Goal: Use online tool/utility

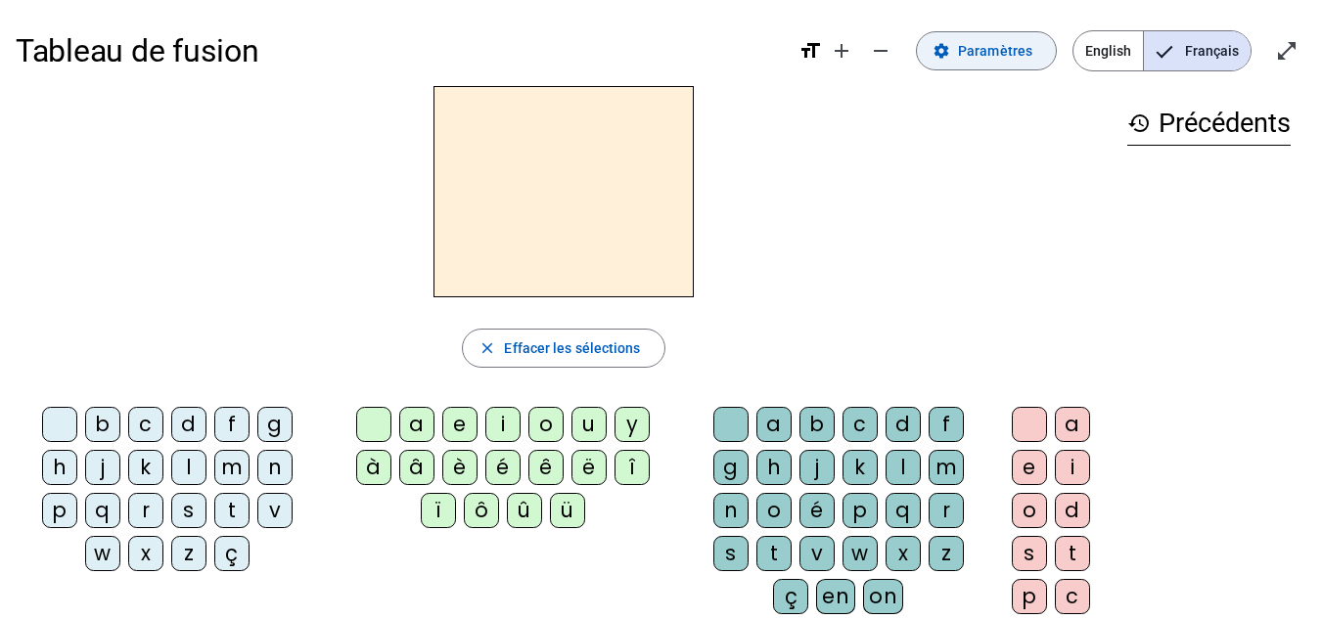
click at [1005, 49] on span "Paramètres" at bounding box center [995, 50] width 74 height 23
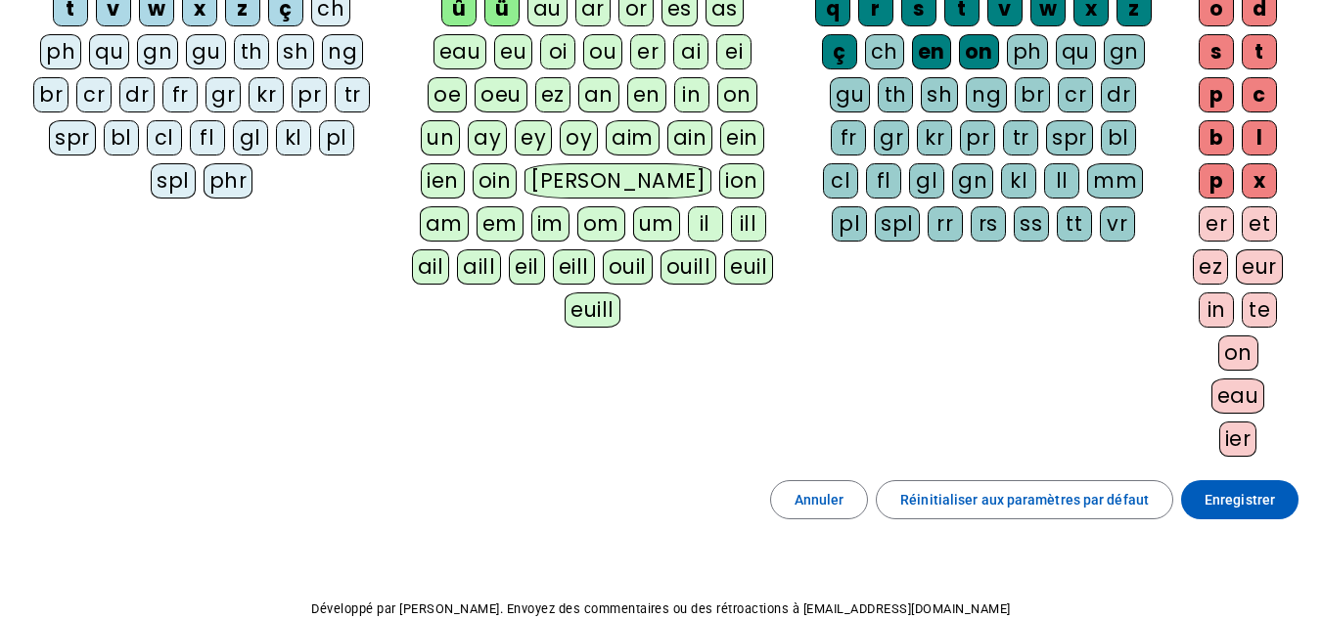
scroll to position [435, 0]
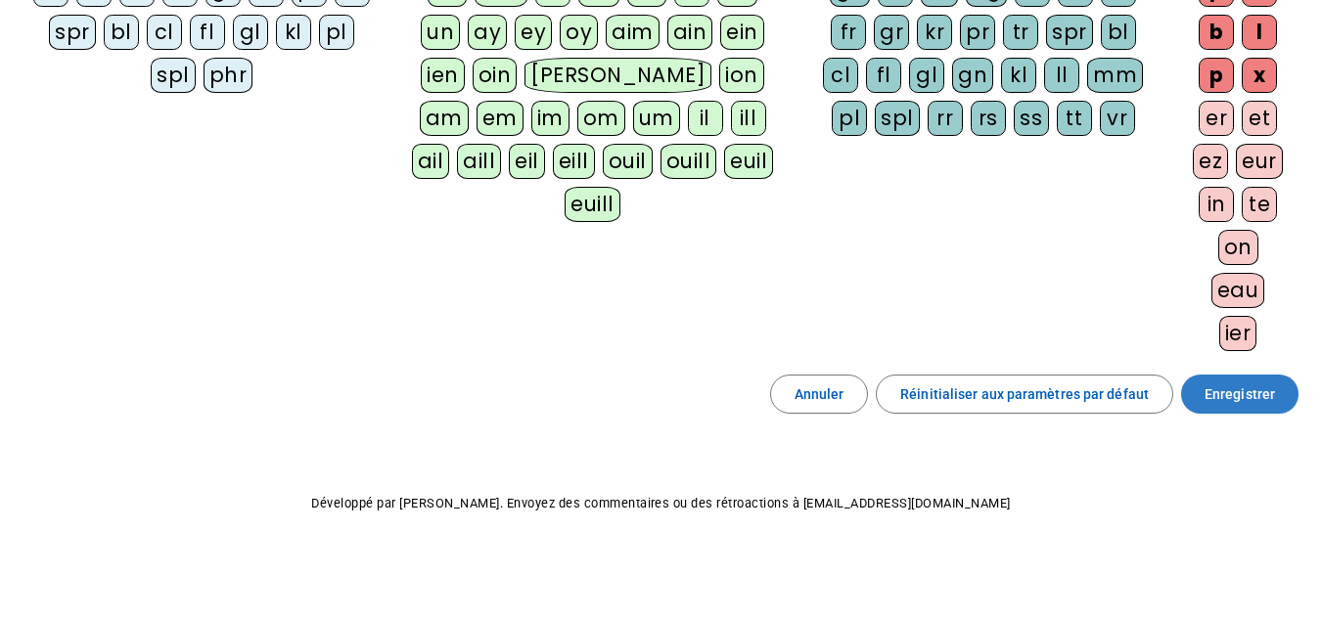
click at [1256, 376] on span at bounding box center [1239, 394] width 117 height 47
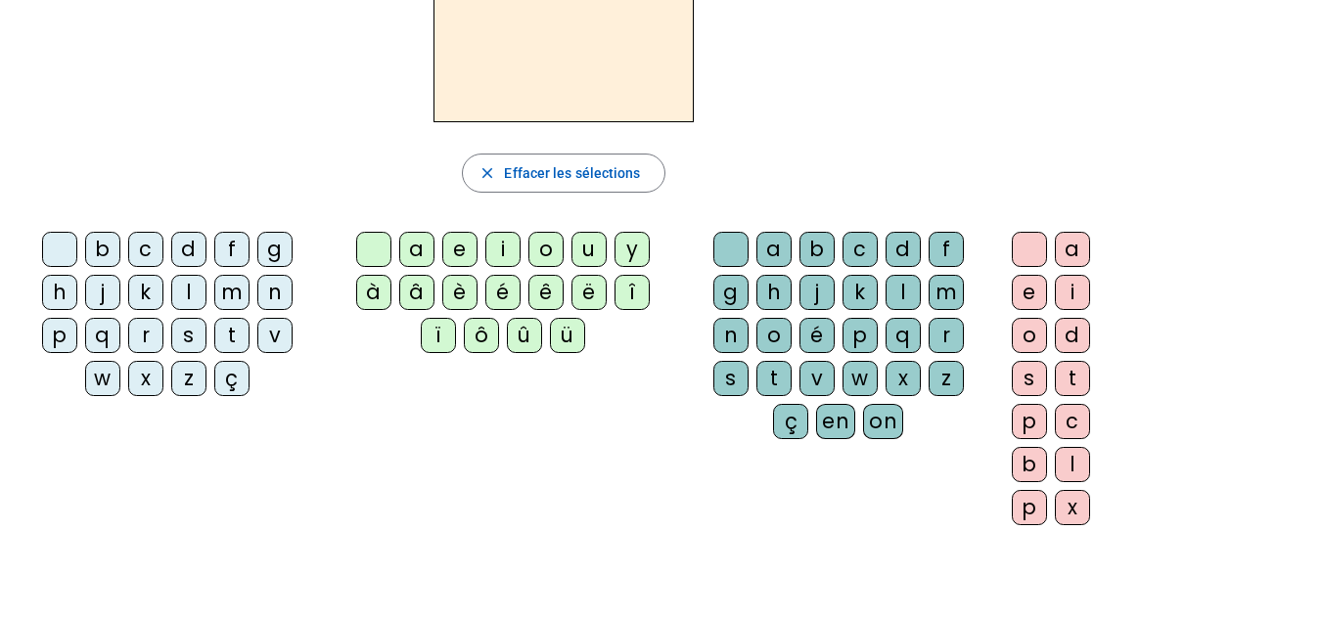
scroll to position [170, 0]
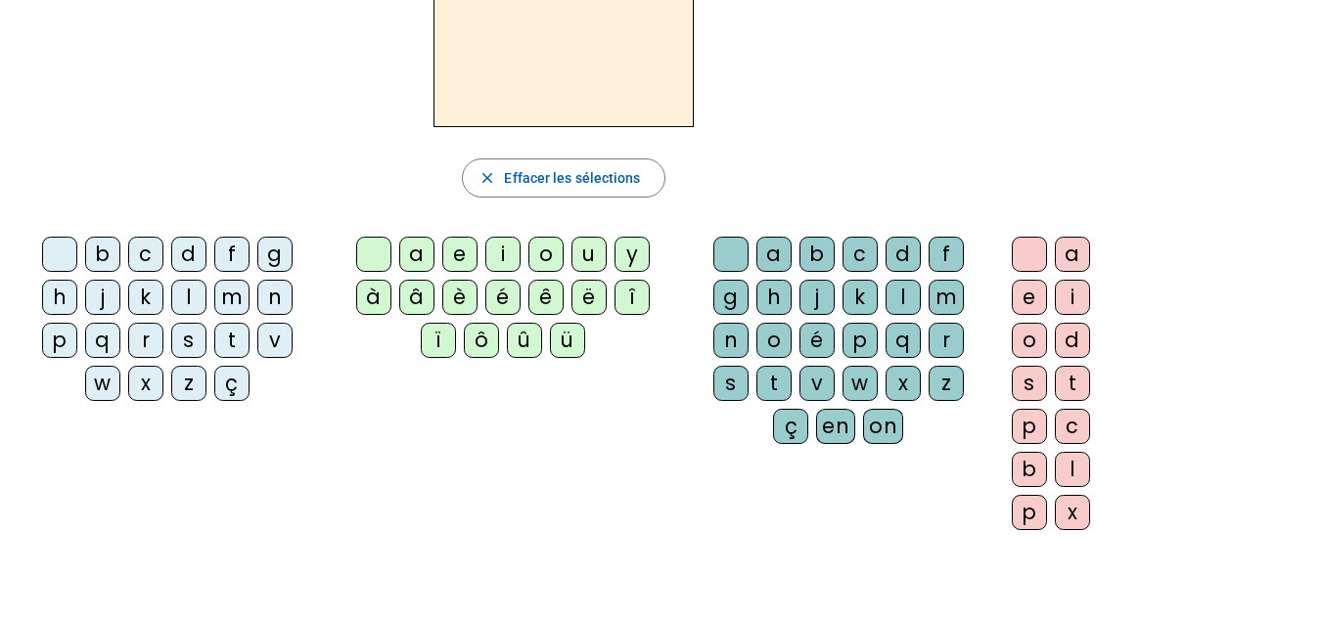
click at [242, 351] on div "t" at bounding box center [231, 340] width 35 height 35
click at [454, 261] on div "e" at bounding box center [459, 254] width 35 height 35
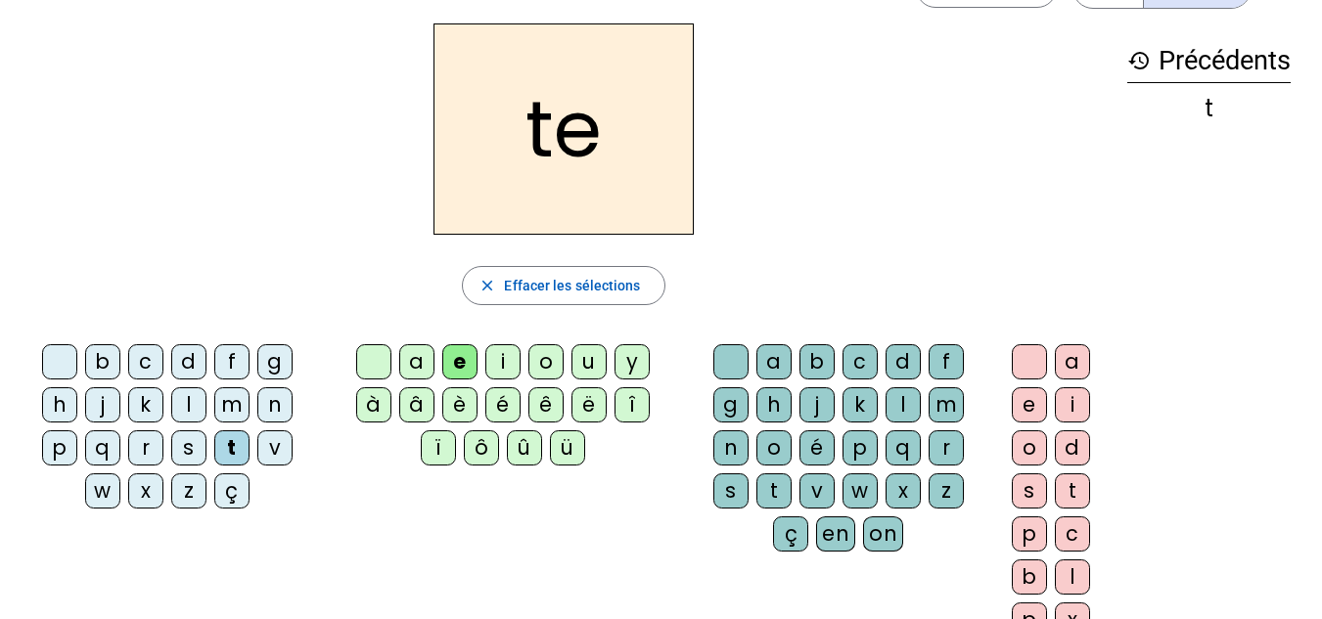
scroll to position [61, 0]
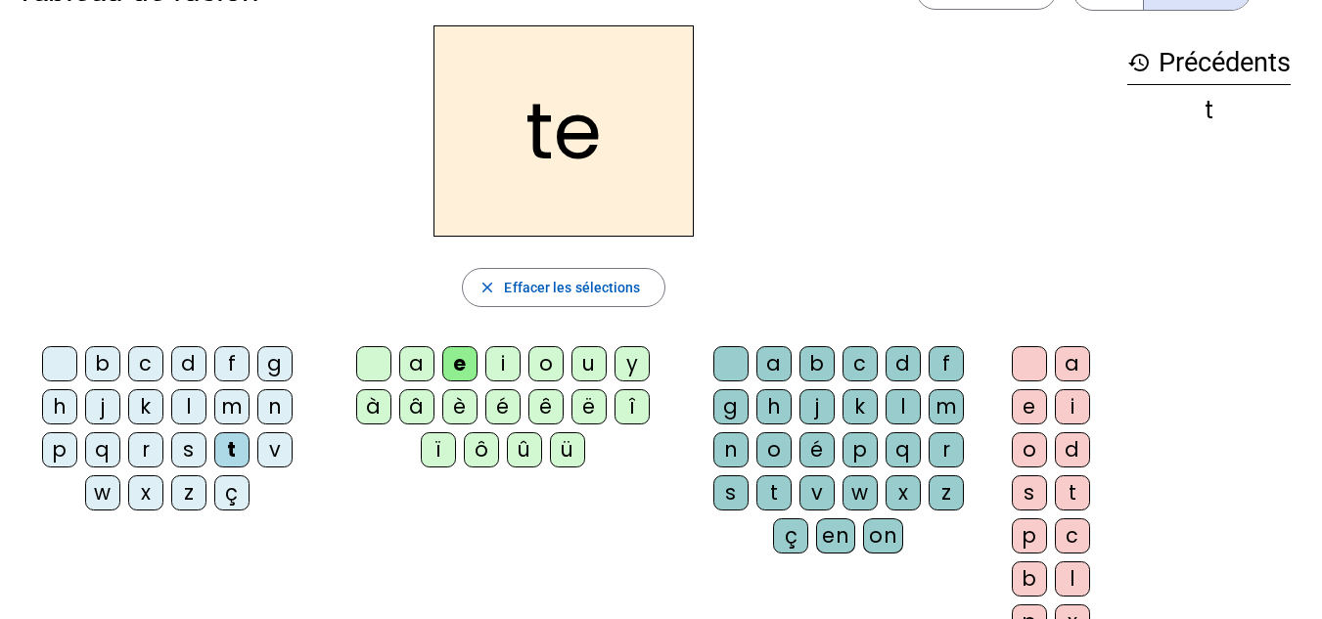
click at [189, 357] on div "d" at bounding box center [188, 363] width 35 height 35
click at [250, 401] on letter-bubble "m" at bounding box center [235, 410] width 43 height 43
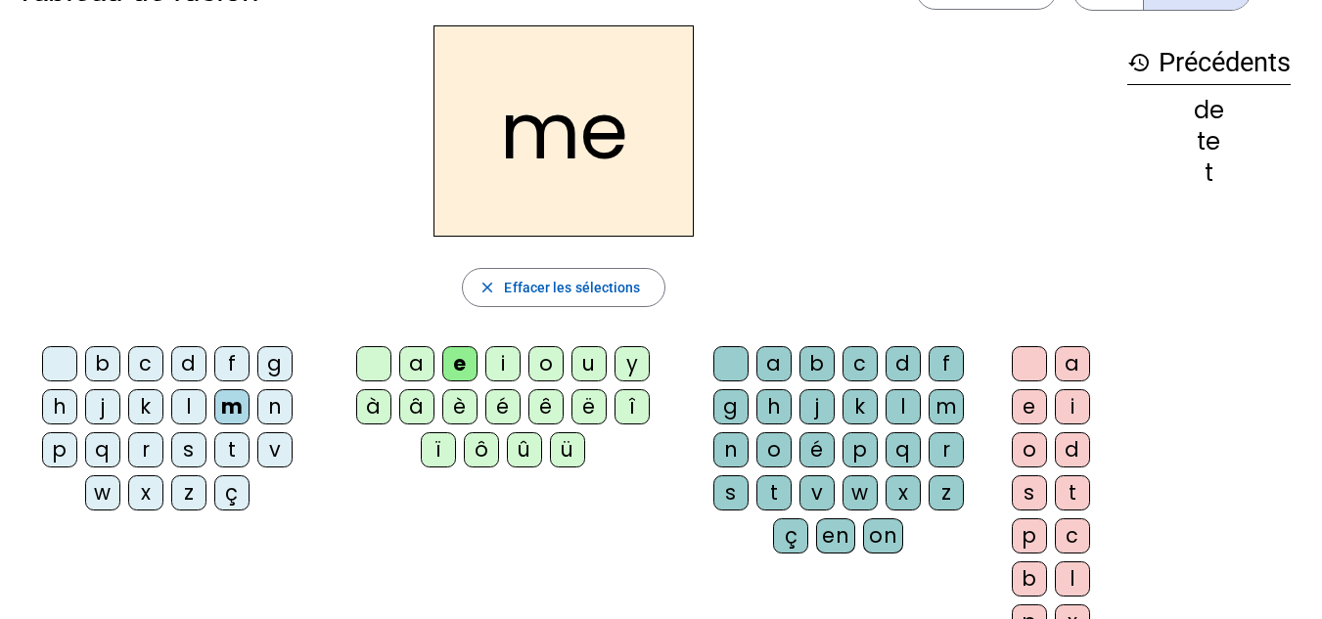
click at [417, 371] on div "a" at bounding box center [416, 363] width 35 height 35
click at [905, 406] on div "l" at bounding box center [903, 406] width 35 height 35
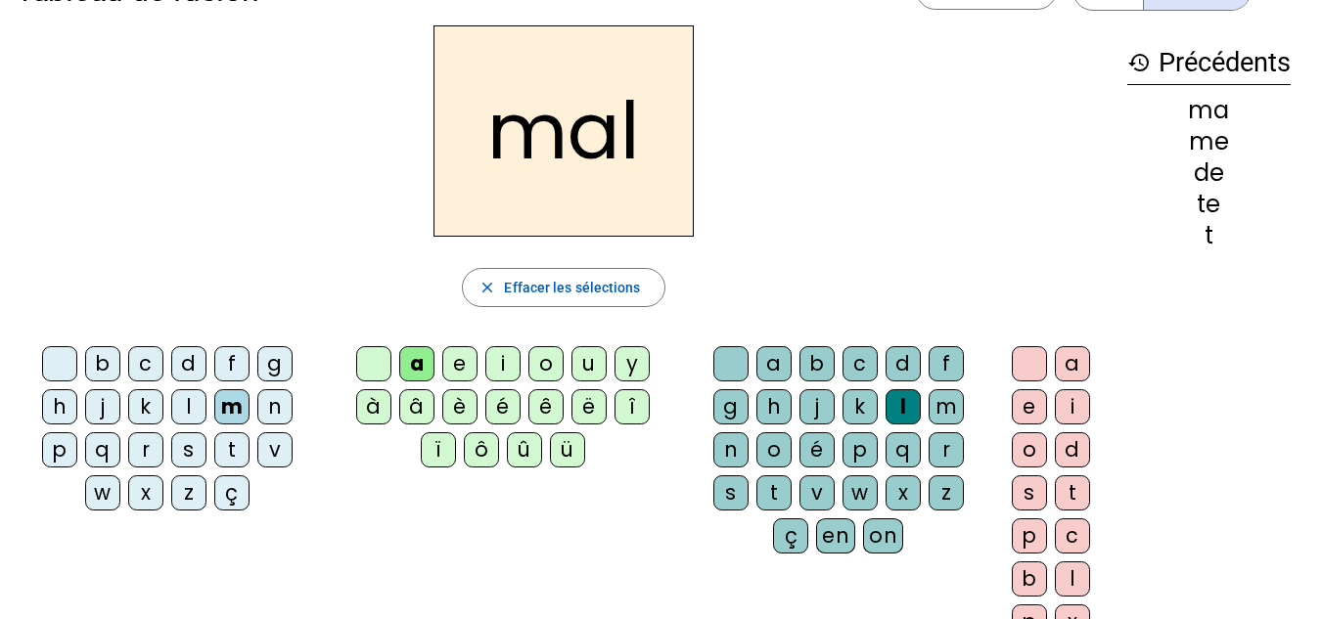
click at [501, 367] on div "i" at bounding box center [502, 363] width 35 height 35
